Goal: Transaction & Acquisition: Purchase product/service

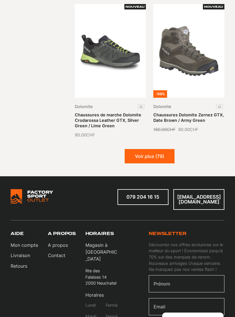
scroll to position [886, 0]
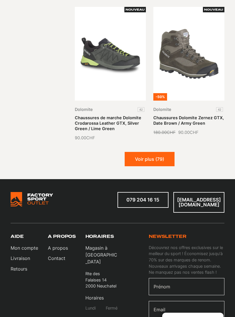
click at [169, 152] on button "Voir plus (79)" at bounding box center [150, 159] width 50 height 14
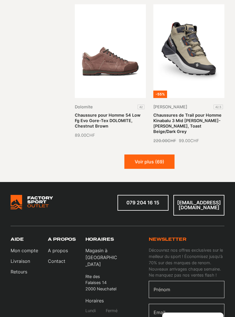
scroll to position [1588, 0]
click at [167, 154] on button "Voir plus (69)" at bounding box center [149, 161] width 50 height 14
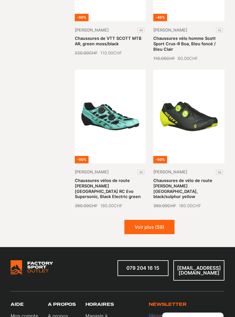
scroll to position [2256, 0]
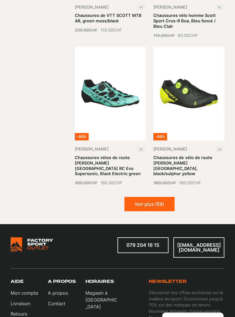
click at [164, 197] on button "Voir plus (59)" at bounding box center [149, 204] width 50 height 14
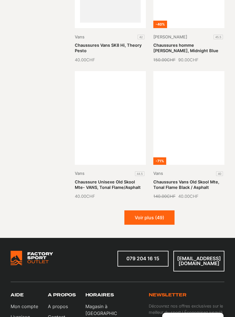
scroll to position [2935, 0]
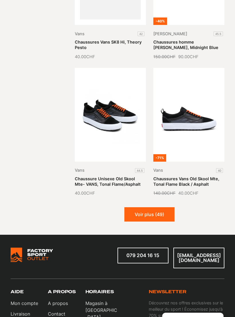
click at [163, 207] on button "Voir plus (49)" at bounding box center [149, 214] width 50 height 14
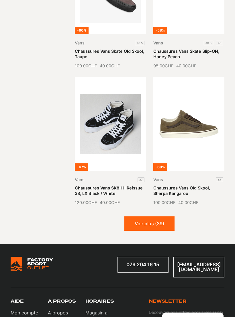
scroll to position [3615, 0]
click at [160, 216] on button "Voir plus (39)" at bounding box center [149, 223] width 50 height 14
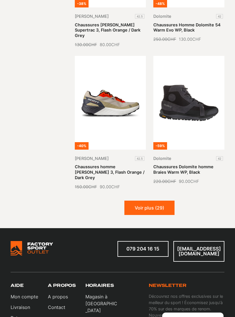
click at [166, 201] on button "Voir plus (29)" at bounding box center [149, 208] width 50 height 14
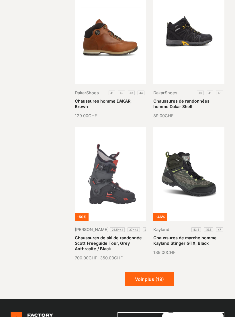
click at [142, 272] on button "Voir plus (19)" at bounding box center [150, 279] width 50 height 14
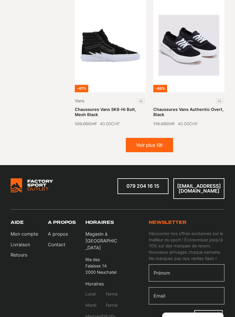
click at [154, 138] on button "Voir plus (9)" at bounding box center [149, 145] width 47 height 14
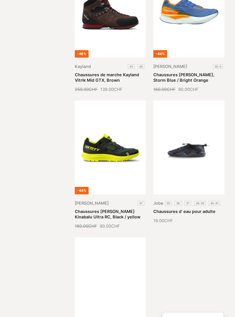
scroll to position [6215, 0]
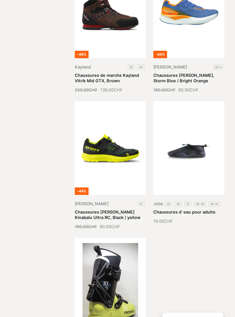
click at [127, 210] on link "Chaussures Scott Kinabalu Ultra RC, Black / yellow" at bounding box center [108, 215] width 66 height 10
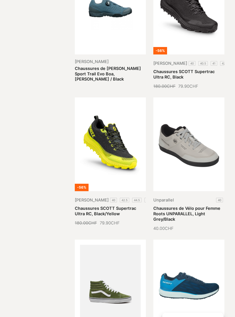
scroll to position [2626, 0]
click at [125, 206] on link "Chaussures SCOTT Supertrac Ultra RC, Black/Yellow" at bounding box center [105, 211] width 61 height 10
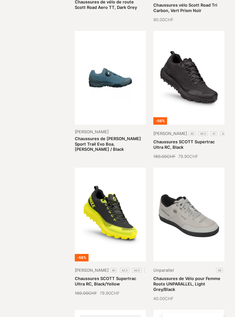
scroll to position [2553, 0]
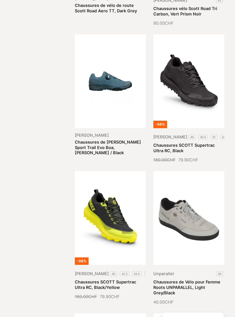
click at [202, 143] on link "Chaussures SCOTT Supertrac Ultra RC, Black" at bounding box center [183, 148] width 61 height 10
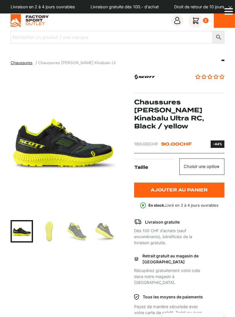
click at [56, 229] on img "Go to slide 2" at bounding box center [49, 231] width 21 height 21
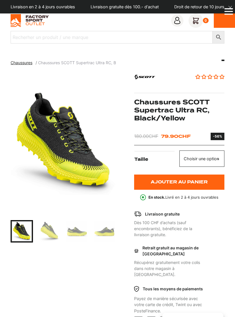
click at [55, 236] on img "Go to slide 2" at bounding box center [49, 231] width 21 height 21
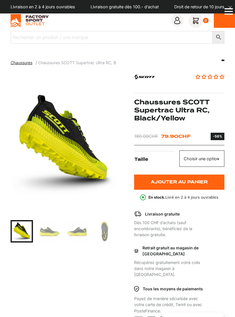
click at [54, 232] on img "Go to slide 3" at bounding box center [49, 231] width 21 height 21
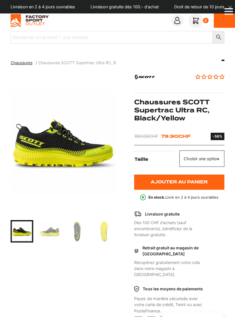
click at [58, 230] on img "Go to slide 4" at bounding box center [49, 231] width 21 height 21
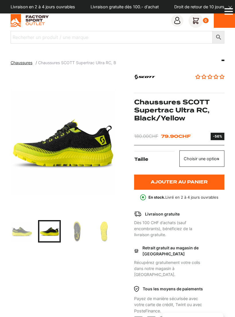
click at [76, 228] on img "Go to slide 5" at bounding box center [76, 231] width 21 height 21
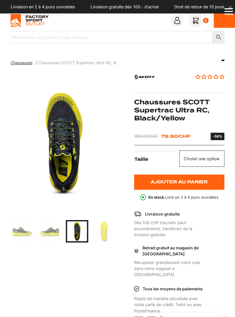
click at [105, 228] on img "Go to slide 6" at bounding box center [104, 231] width 21 height 21
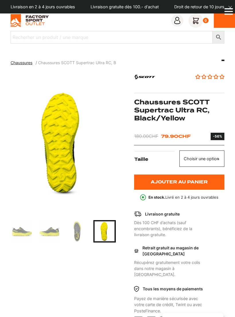
click at [79, 234] on img "Go to slide 5" at bounding box center [76, 231] width 21 height 21
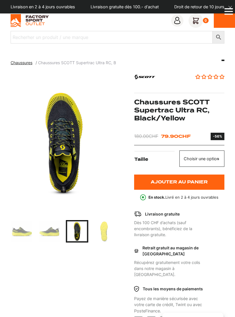
click at [56, 232] on img "Go to slide 4" at bounding box center [49, 231] width 21 height 21
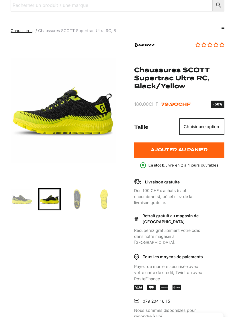
scroll to position [32, 0]
click at [163, 155] on button "Ajouter au panier" at bounding box center [179, 149] width 90 height 15
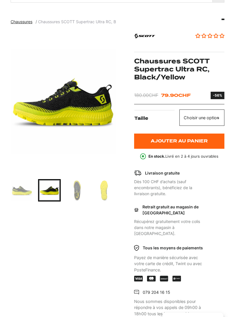
click at [189, 116] on select "Choisir une option 40 42.5 44.5 45 45.5" at bounding box center [201, 117] width 45 height 16
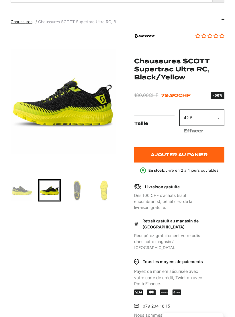
click at [204, 156] on button "Ajouter au panier" at bounding box center [179, 154] width 90 height 15
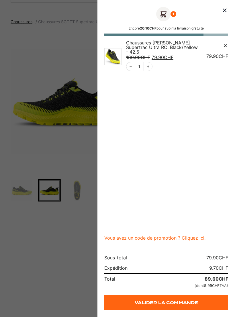
click at [32, 55] on div at bounding box center [117, 158] width 235 height 317
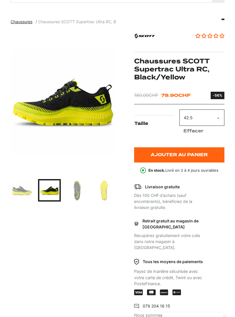
click at [19, 38] on div at bounding box center [117, 158] width 235 height 317
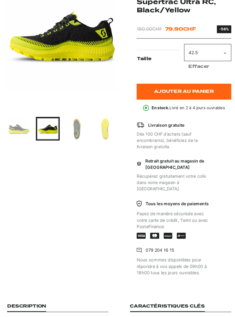
scroll to position [0, 0]
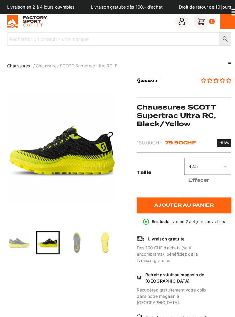
click at [198, 156] on select "Choisir une option 40 42.5 44.5 45 45.5" at bounding box center [201, 158] width 45 height 16
select select "44.5"
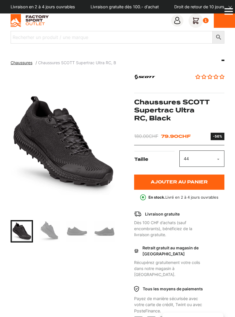
select select "44"
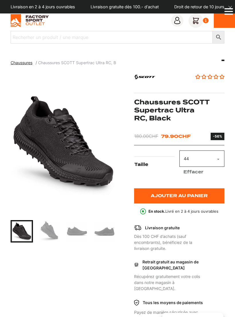
click at [47, 241] on img "Go to slide 2" at bounding box center [49, 231] width 21 height 21
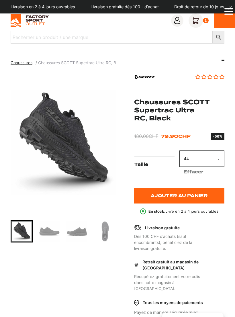
click at [50, 236] on img "Go to slide 3" at bounding box center [49, 231] width 21 height 21
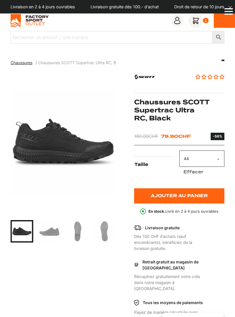
click at [50, 232] on img "Go to slide 4" at bounding box center [49, 231] width 21 height 21
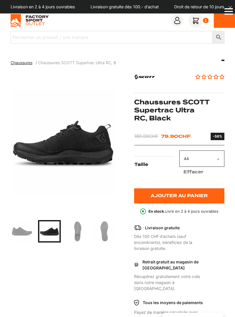
click at [74, 224] on img "Go to slide 5" at bounding box center [76, 231] width 21 height 21
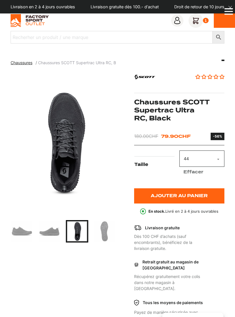
click at [105, 225] on img "Go to slide 6" at bounding box center [104, 231] width 21 height 21
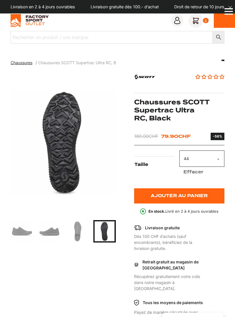
click at [27, 234] on img "Go to slide 3" at bounding box center [21, 231] width 21 height 21
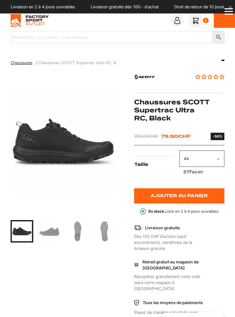
click at [52, 228] on img "Go to slide 4" at bounding box center [49, 231] width 21 height 21
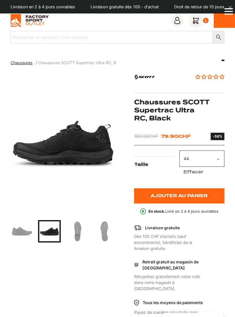
click at [78, 226] on img "Go to slide 5" at bounding box center [76, 231] width 21 height 21
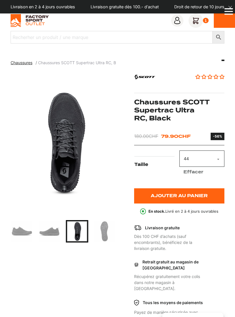
click at [100, 224] on img "Go to slide 6" at bounding box center [104, 231] width 21 height 21
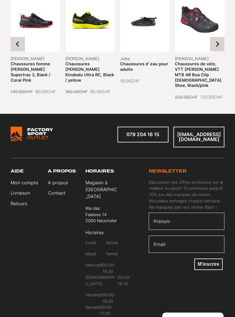
scroll to position [744, 0]
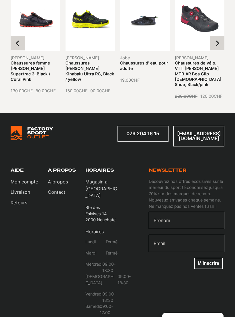
click at [61, 178] on link "A propos" at bounding box center [58, 181] width 20 height 7
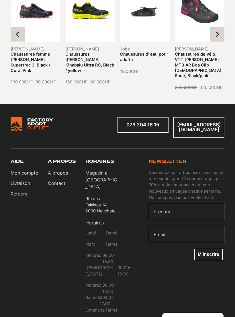
click at [18, 190] on link "Retours" at bounding box center [25, 193] width 28 height 7
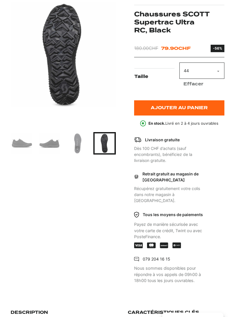
scroll to position [82, 0]
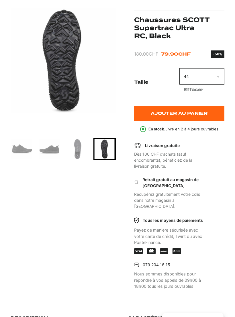
click at [150, 114] on button "Ajouter au panier" at bounding box center [179, 113] width 90 height 15
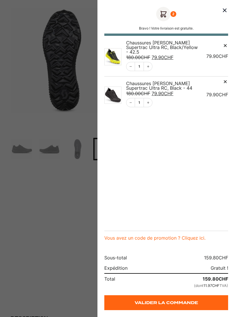
click at [225, 44] on icon "Remove this item" at bounding box center [225, 46] width 6 height 6
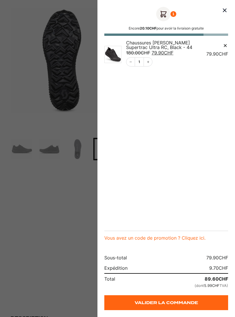
click at [207, 303] on link "Valider la commande" at bounding box center [166, 302] width 124 height 15
click at [20, 12] on div at bounding box center [117, 158] width 235 height 317
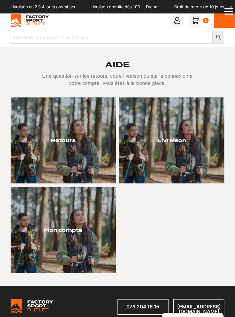
click at [80, 155] on div at bounding box center [63, 140] width 105 height 86
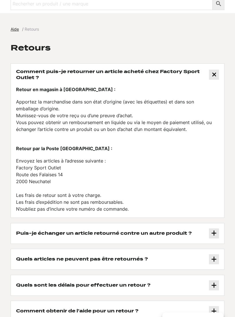
scroll to position [34, 0]
click at [216, 72] on icon at bounding box center [214, 75] width 8 height 8
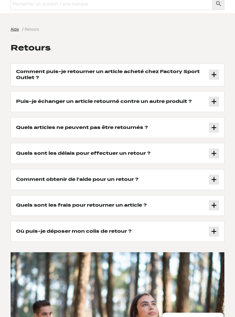
scroll to position [0, 0]
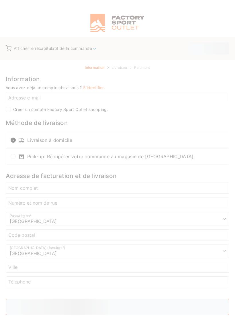
select select "NE"
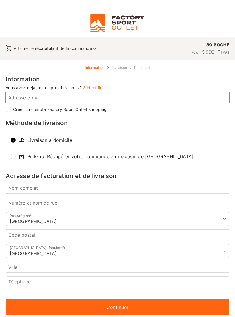
click at [29, 102] on input "Adresse e-mail *" at bounding box center [118, 97] width 224 height 11
